Goal: Task Accomplishment & Management: Complete application form

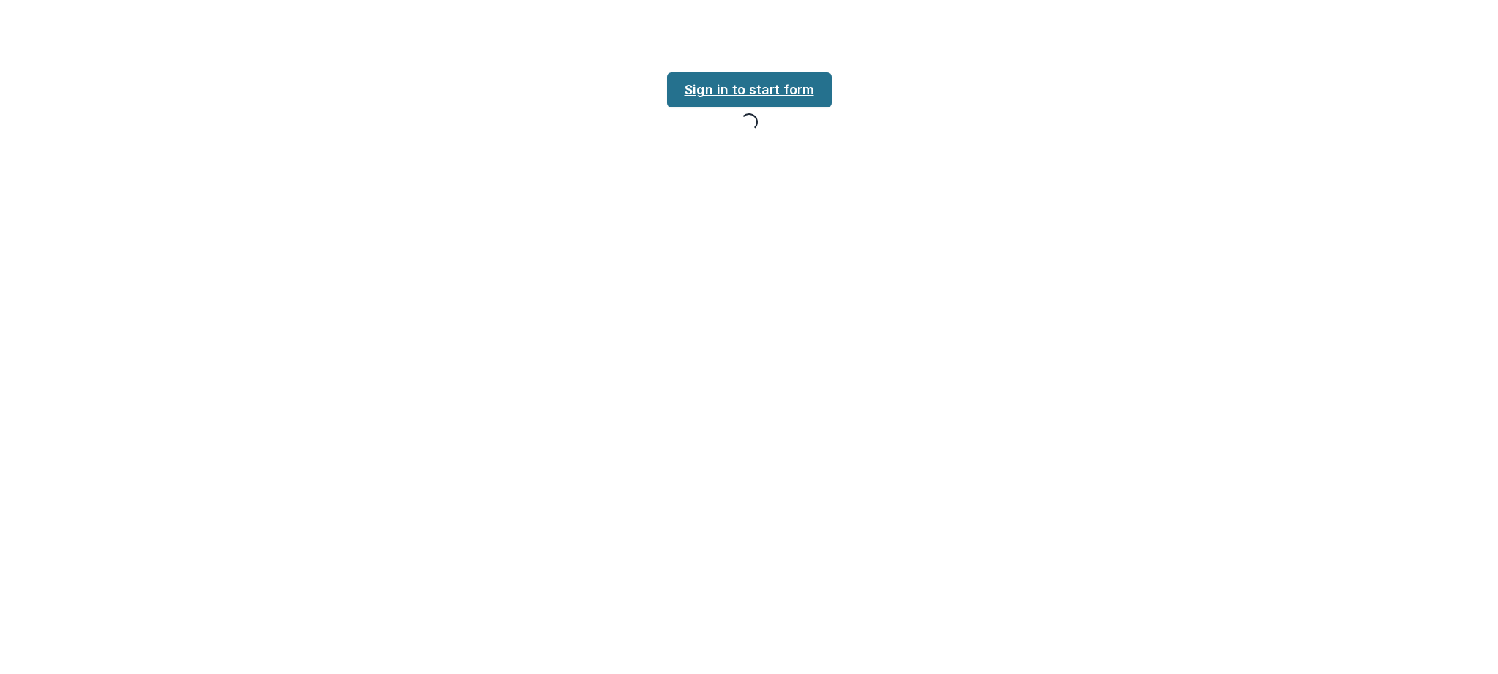
click at [746, 93] on link "Sign in to start form" at bounding box center [749, 89] width 165 height 35
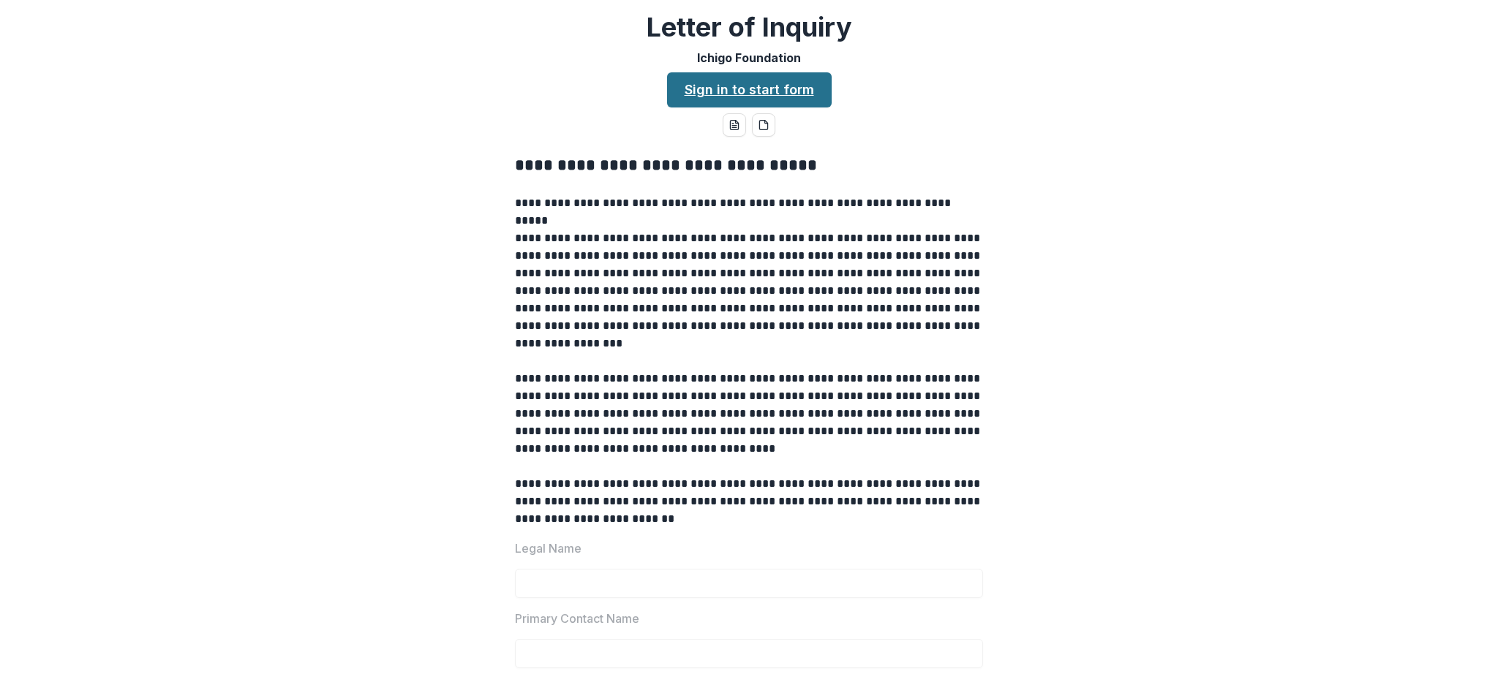
click at [754, 87] on link "Sign in to start form" at bounding box center [749, 89] width 165 height 35
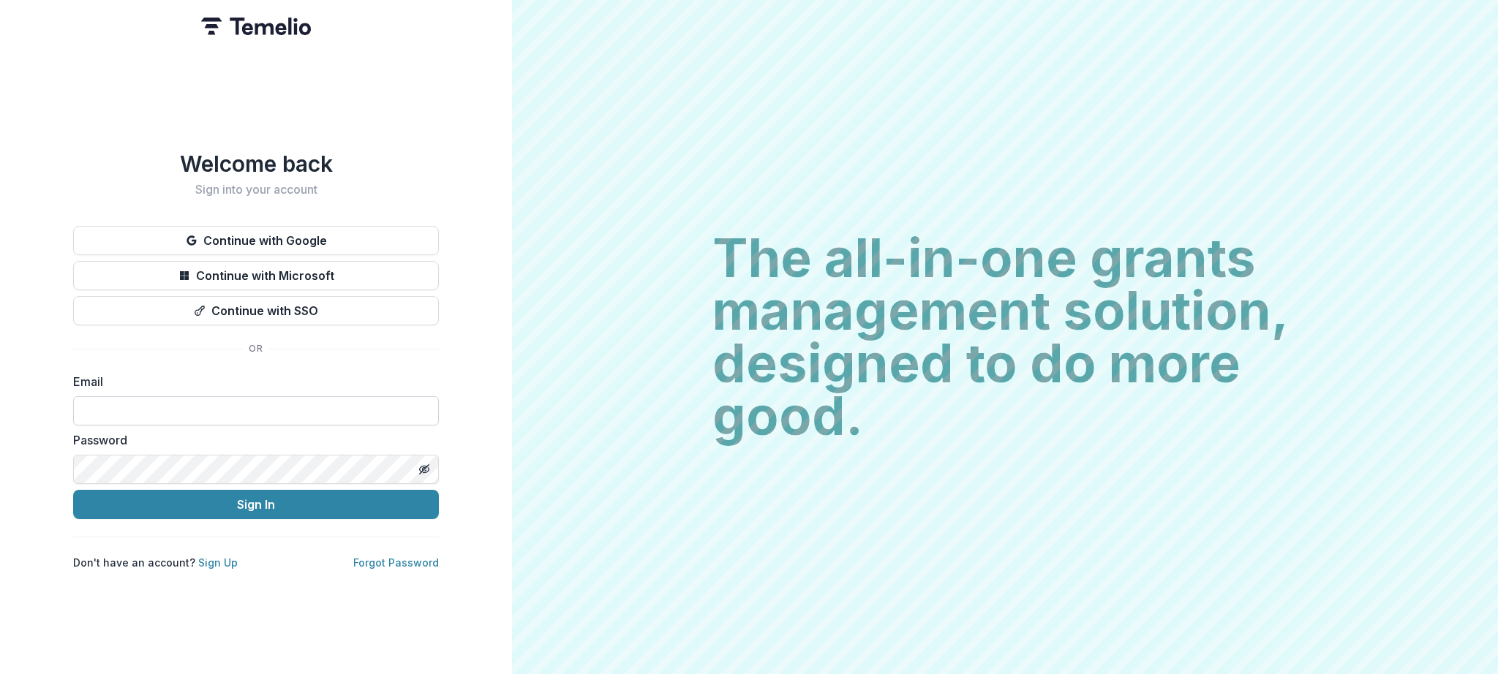
click at [254, 396] on input at bounding box center [256, 410] width 366 height 29
type input "**********"
click at [32, 558] on div "**********" at bounding box center [256, 337] width 512 height 674
click at [243, 234] on button "Continue with Google" at bounding box center [256, 240] width 366 height 29
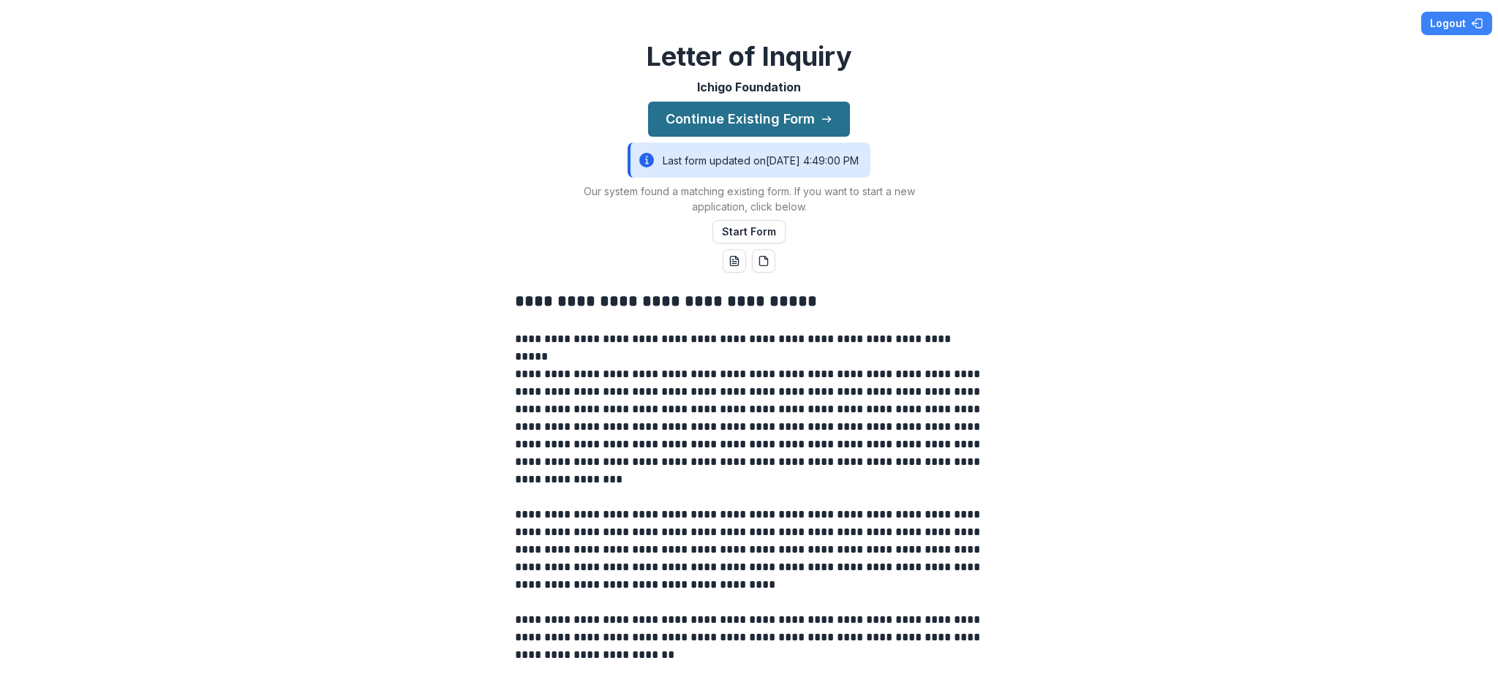
click at [785, 121] on button "Continue Existing Form" at bounding box center [749, 119] width 202 height 35
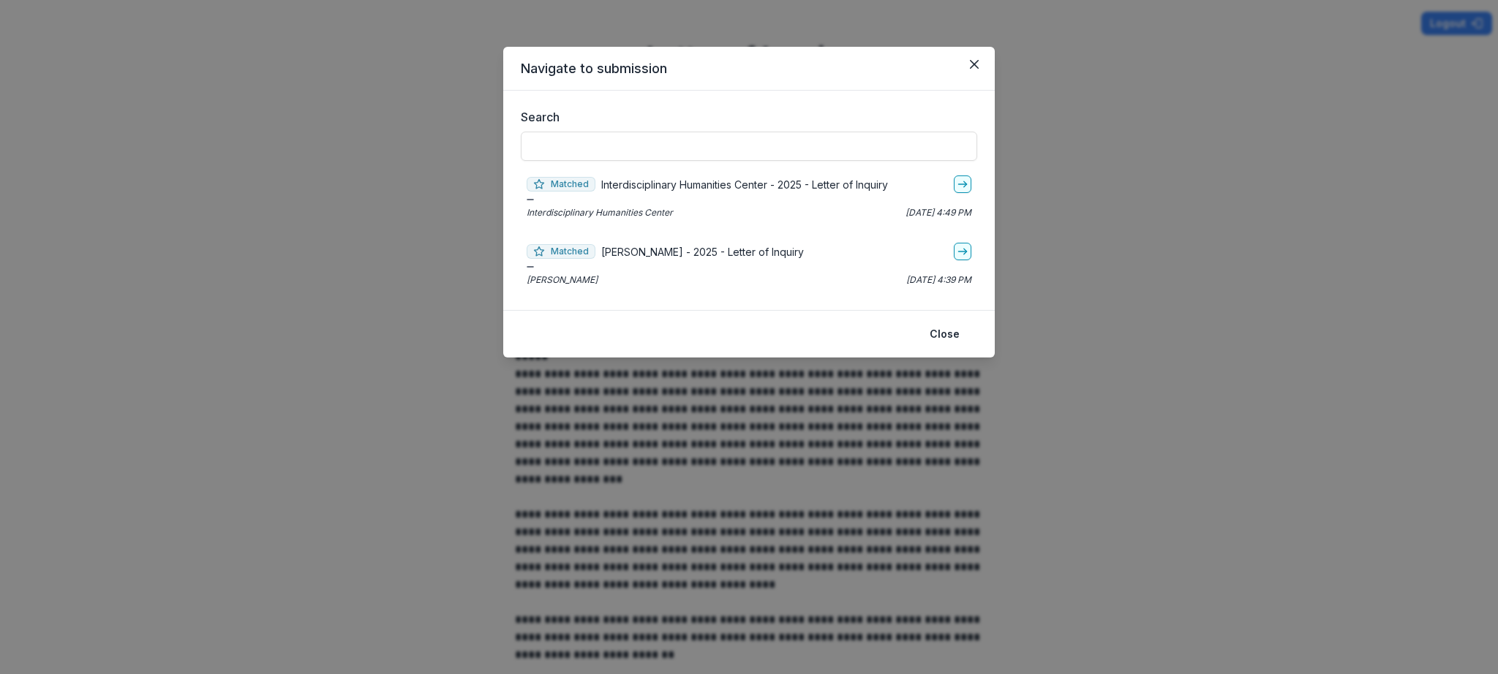
click at [774, 250] on p "[PERSON_NAME] - 2025 - Letter of Inquiry" at bounding box center [702, 251] width 203 height 15
click at [959, 256] on icon "go-to" at bounding box center [962, 252] width 12 height 12
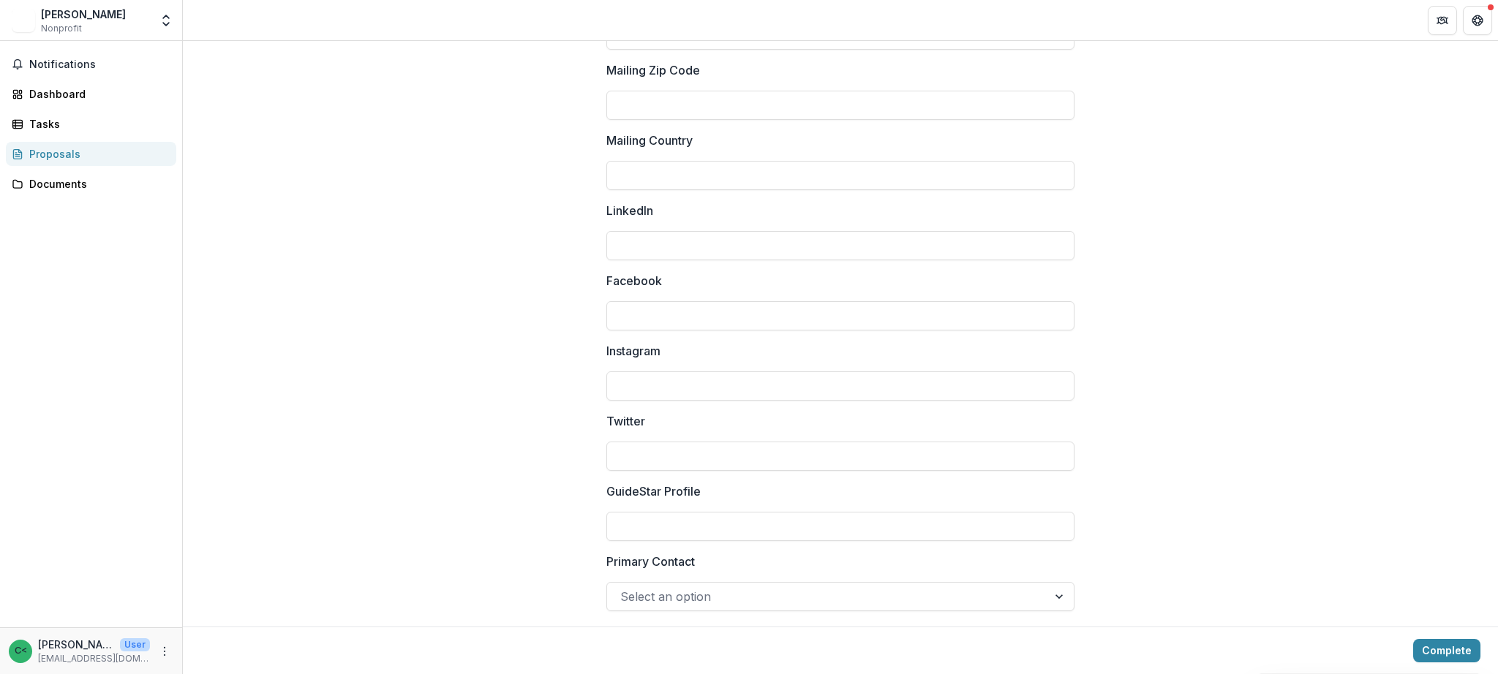
scroll to position [1891, 0]
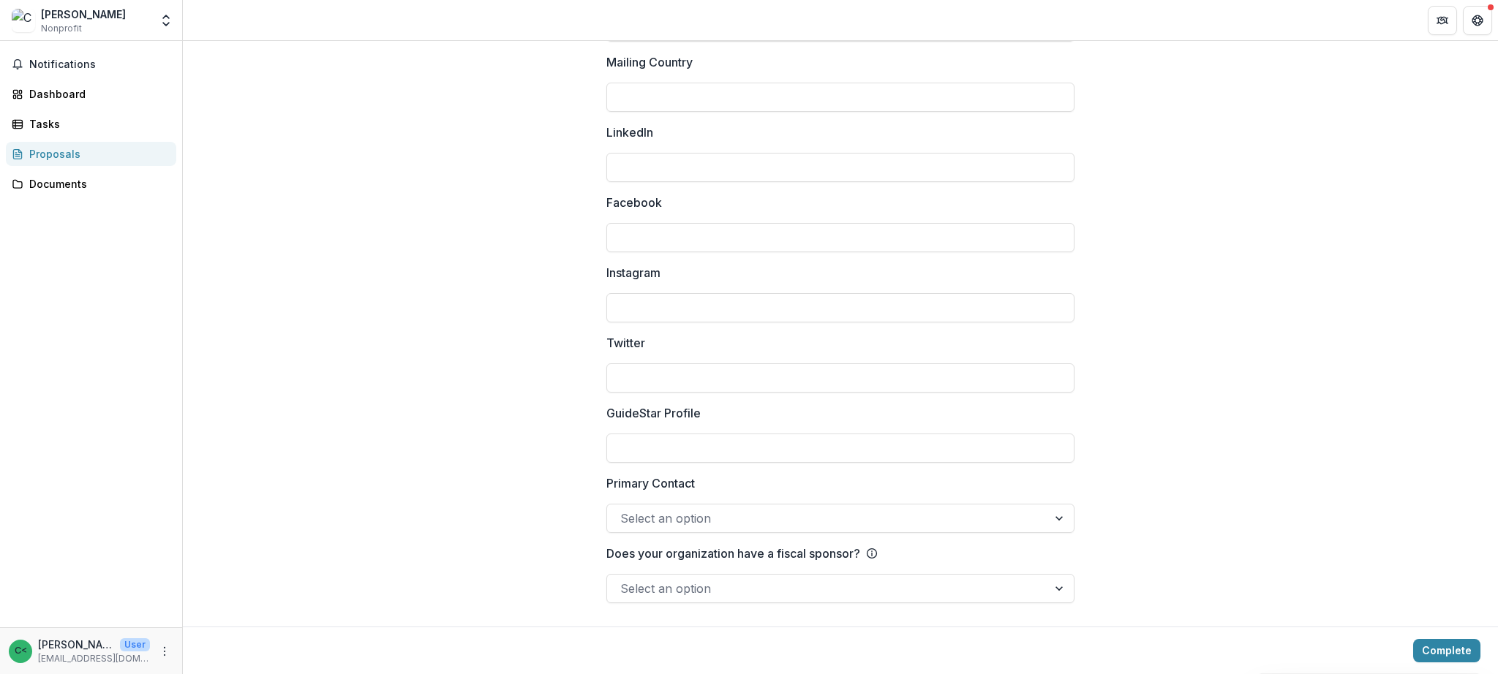
click at [876, 559] on icon at bounding box center [872, 554] width 12 height 12
click at [624, 580] on input "Does your organization have a fiscal sponsor?" at bounding box center [622, 589] width 4 height 18
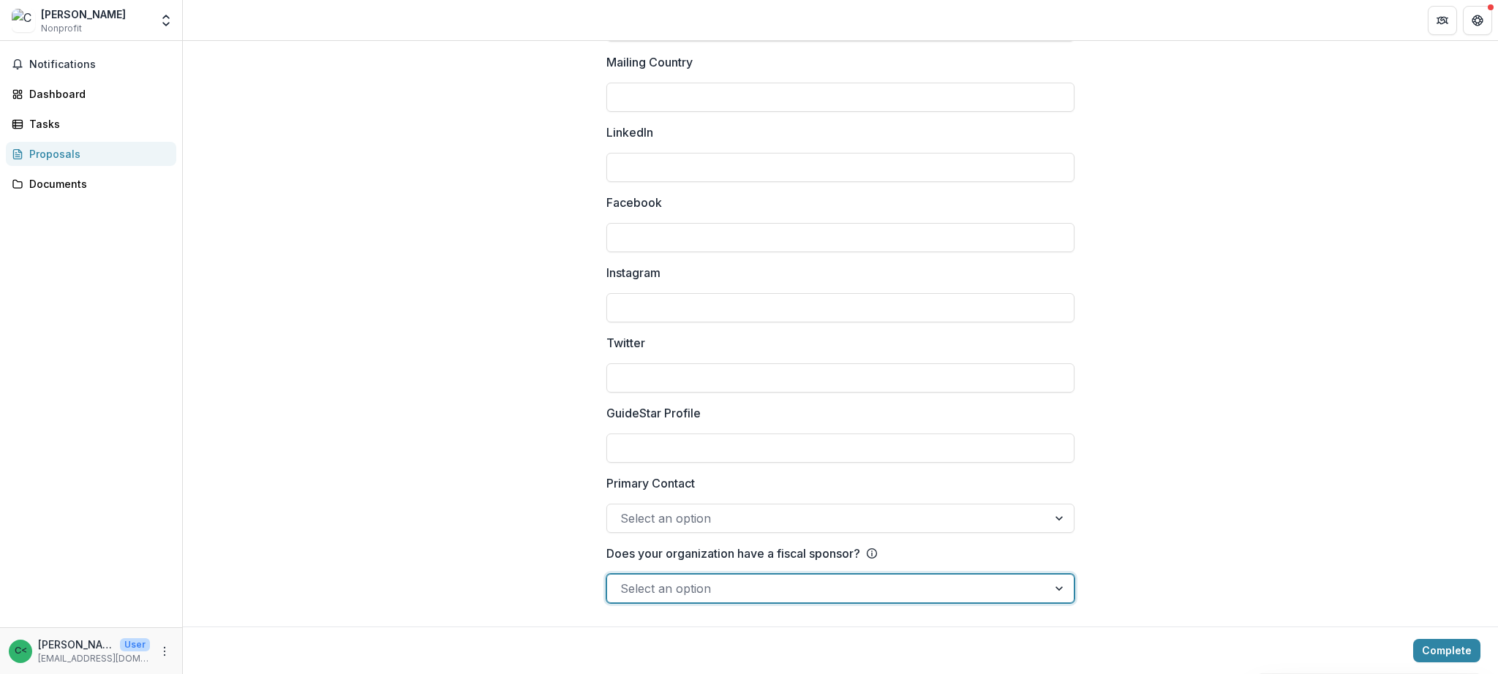
click at [872, 555] on line at bounding box center [872, 554] width 0 height 3
click at [624, 580] on input "Does your organization have a fiscal sponsor?" at bounding box center [622, 589] width 4 height 18
click at [839, 548] on p "Does your organization have a fiscal sponsor?" at bounding box center [733, 554] width 254 height 18
click at [624, 580] on input "Does your organization have a fiscal sponsor?" at bounding box center [622, 589] width 4 height 18
click at [1052, 589] on div at bounding box center [1060, 589] width 26 height 28
